Goal: Task Accomplishment & Management: Complete application form

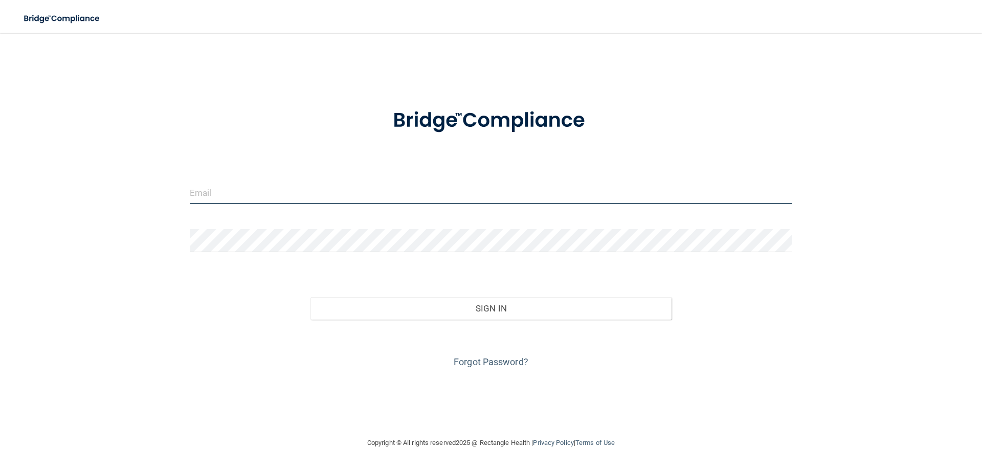
click at [305, 199] on input "email" at bounding box center [491, 192] width 603 height 23
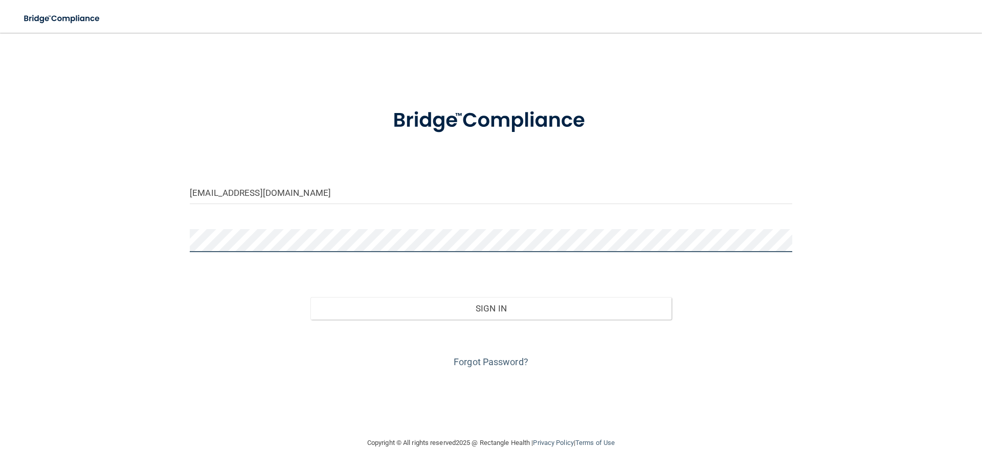
click at [310, 297] on button "Sign In" at bounding box center [491, 308] width 362 height 23
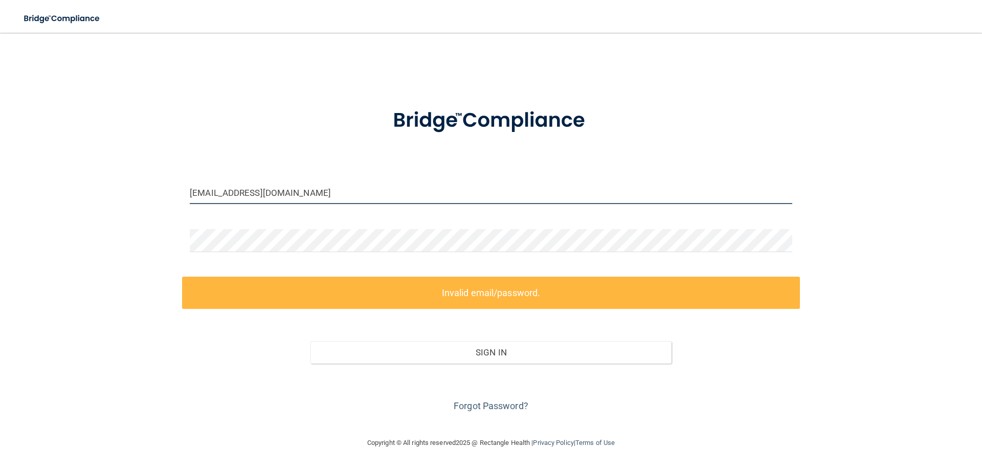
click at [258, 192] on input "[EMAIL_ADDRESS][DOMAIN_NAME]" at bounding box center [491, 192] width 603 height 23
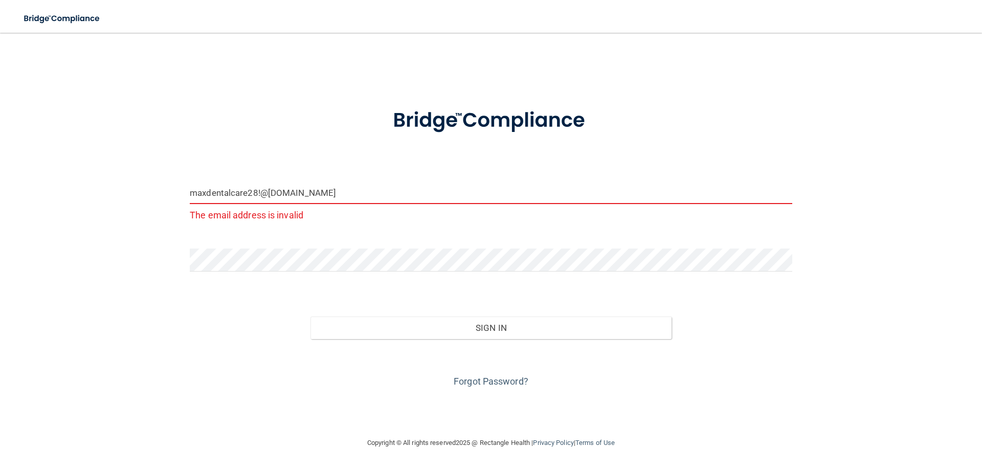
click at [310, 317] on button "Sign In" at bounding box center [491, 328] width 362 height 23
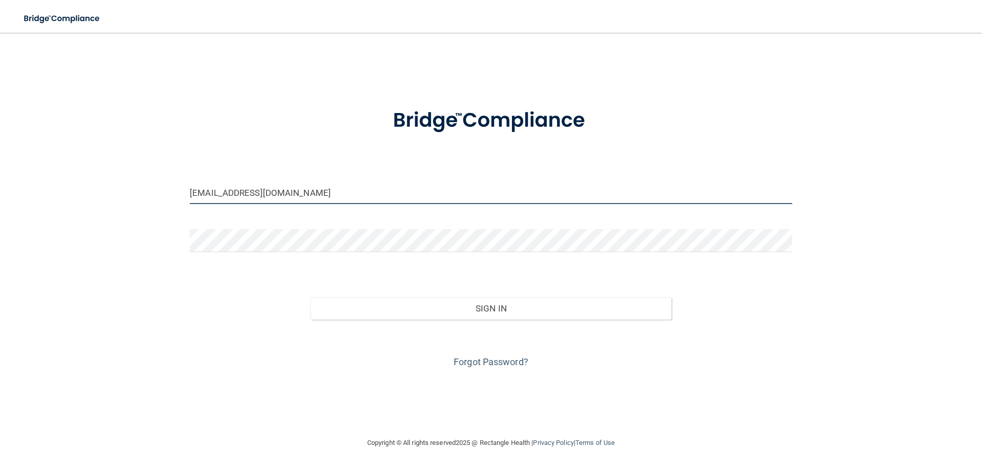
type input "[EMAIL_ADDRESS][DOMAIN_NAME]"
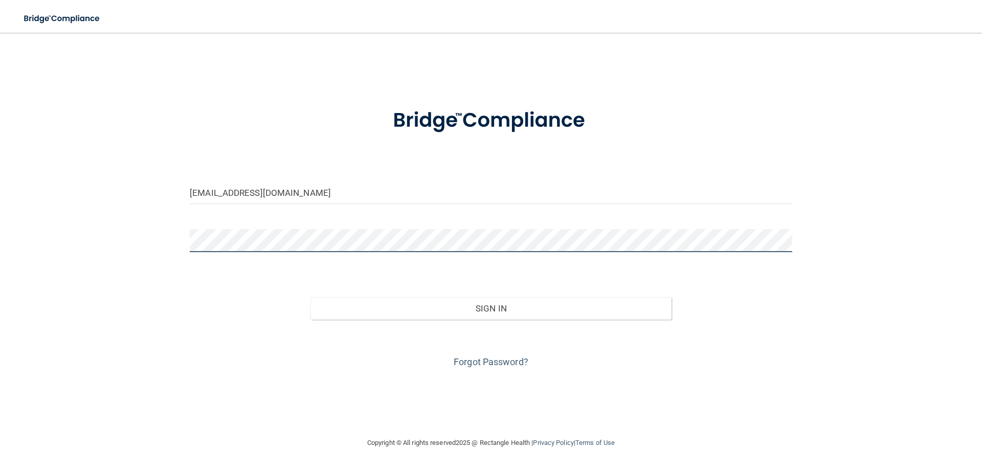
click at [310, 297] on button "Sign In" at bounding box center [491, 308] width 362 height 23
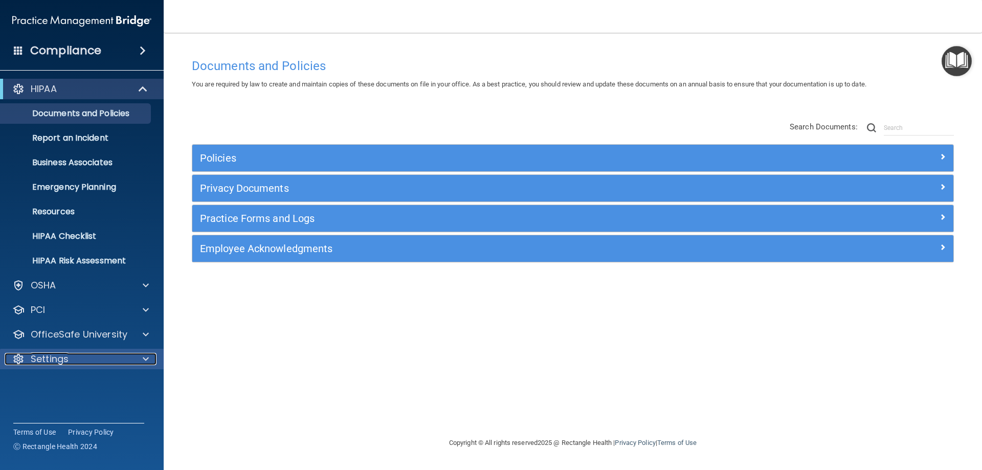
click at [91, 358] on div "Settings" at bounding box center [68, 359] width 127 height 12
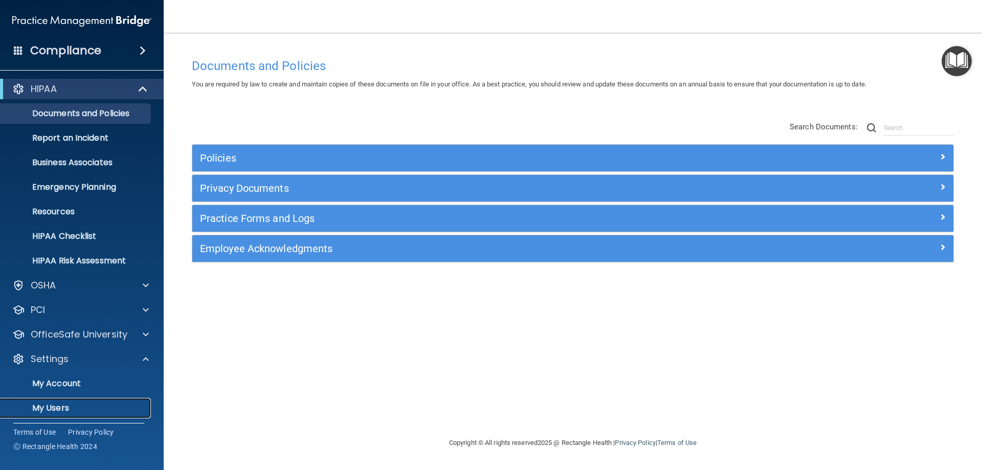
click at [69, 406] on p "My Users" at bounding box center [77, 408] width 140 height 10
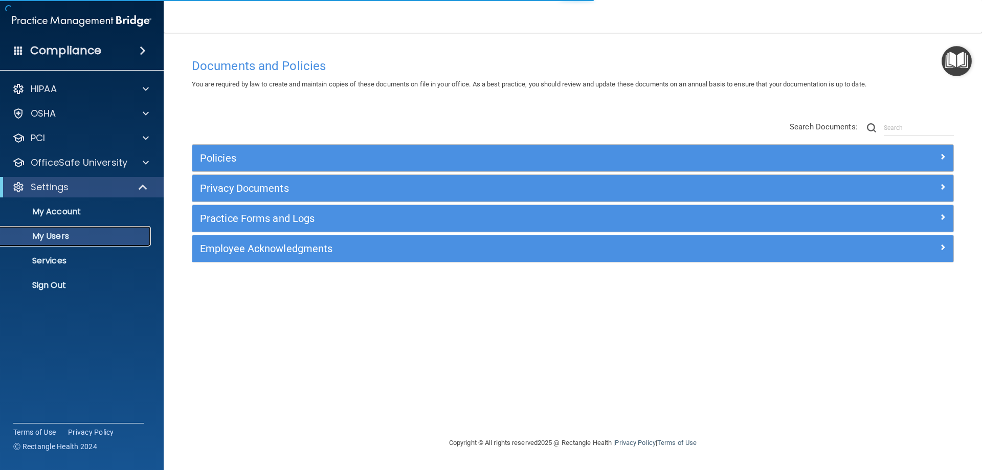
click at [67, 233] on p "My Users" at bounding box center [77, 236] width 140 height 10
select select "20"
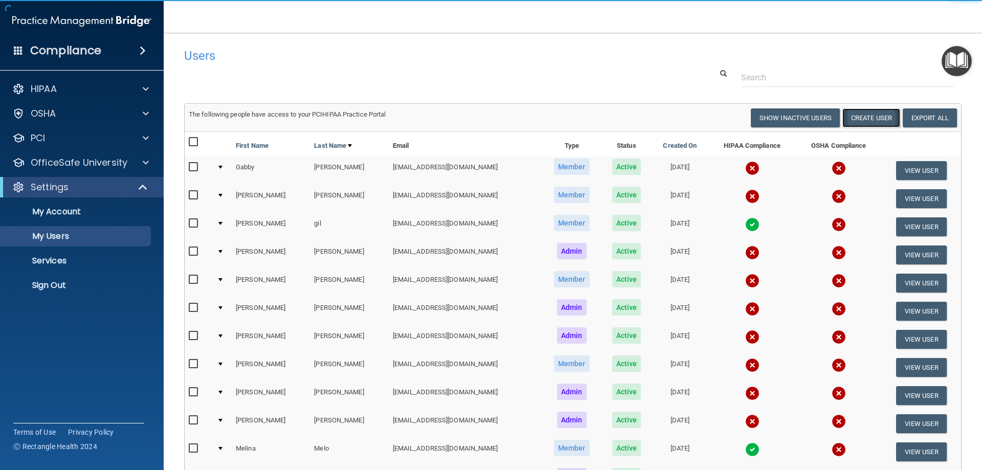
click at [866, 114] on button "Create User" at bounding box center [871, 117] width 58 height 19
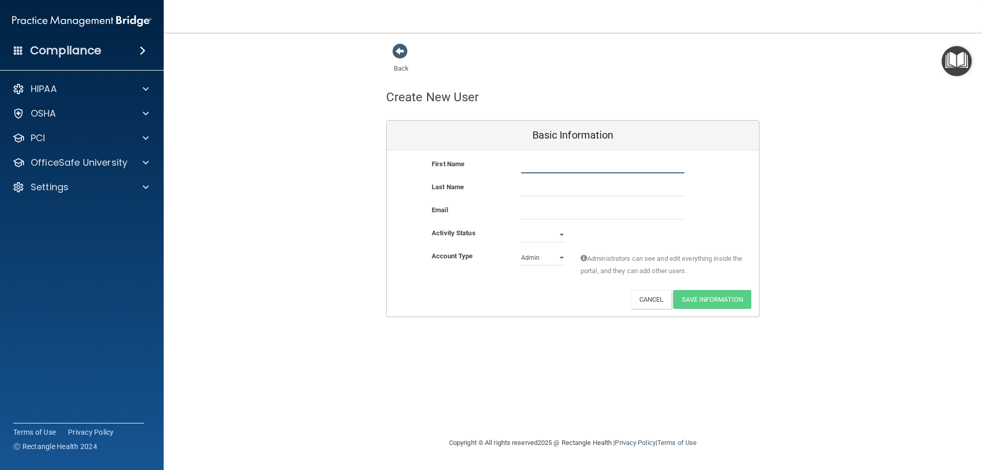
click at [570, 167] on input "text" at bounding box center [602, 165] width 163 height 15
type input "Pantea"
click at [568, 192] on input "text" at bounding box center [602, 188] width 163 height 15
type input "Kaviandost"
click at [560, 212] on input "email" at bounding box center [602, 211] width 163 height 15
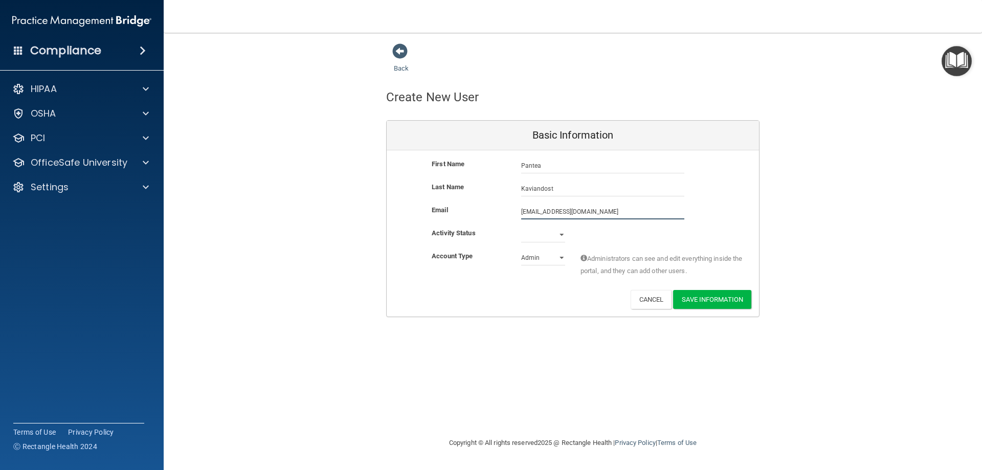
type input "[EMAIL_ADDRESS][DOMAIN_NAME]"
click at [546, 230] on select "Active Inactive" at bounding box center [543, 234] width 44 height 15
select select "active"
click at [521, 227] on select "Active Inactive" at bounding box center [543, 234] width 44 height 15
click at [540, 256] on select "Admin Member" at bounding box center [543, 257] width 44 height 15
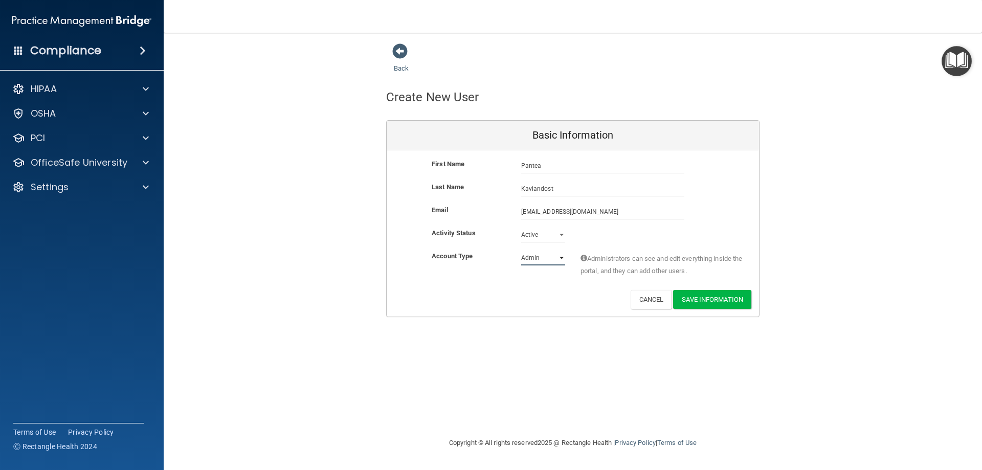
select select "practice_member"
click at [521, 250] on select "Admin Member" at bounding box center [543, 257] width 44 height 15
click at [691, 303] on button "Save Information" at bounding box center [712, 299] width 78 height 19
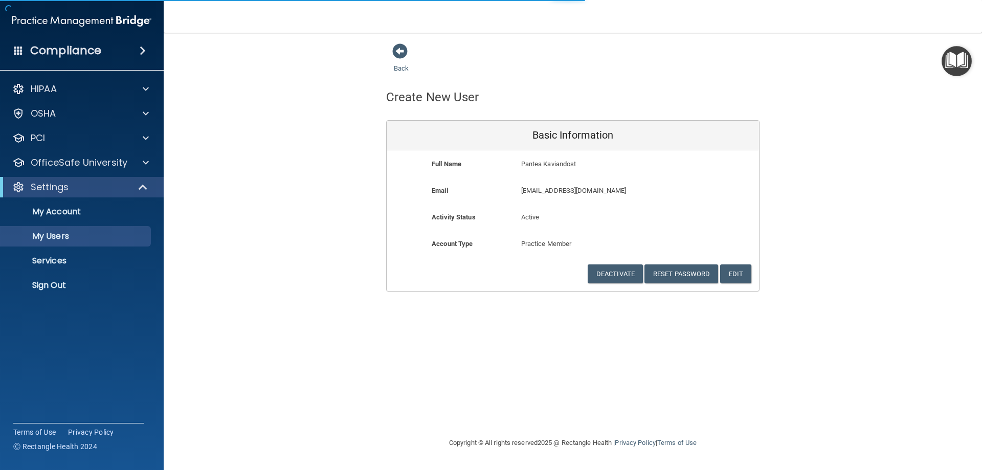
select select "20"
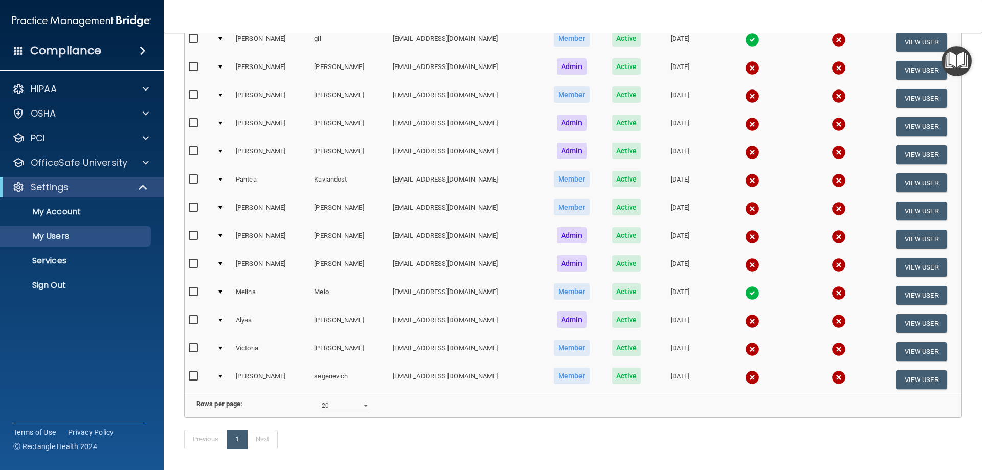
scroll to position [173, 0]
